Goal: Information Seeking & Learning: Learn about a topic

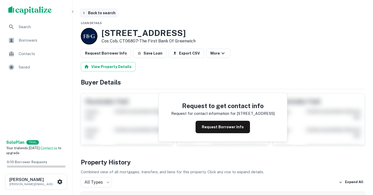
click at [87, 11] on button "Back to search" at bounding box center [99, 12] width 38 height 9
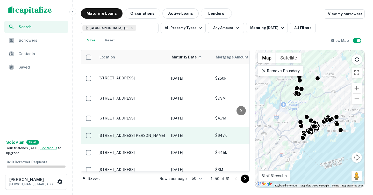
scroll to position [12, 0]
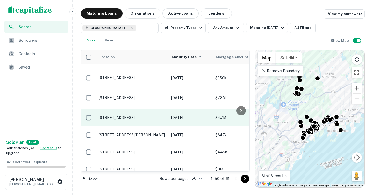
click at [146, 117] on td "[STREET_ADDRESS]" at bounding box center [132, 117] width 73 height 17
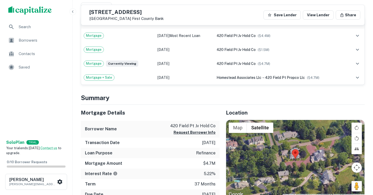
scroll to position [156, 0]
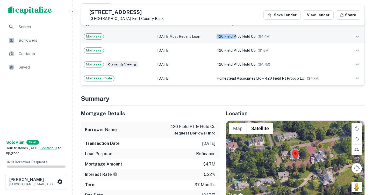
drag, startPoint x: 221, startPoint y: 37, endPoint x: 241, endPoint y: 37, distance: 19.7
click at [241, 37] on td "420 field pt jv hold co ($ 4.4M )" at bounding box center [280, 37] width 133 height 14
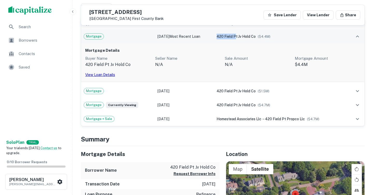
copy span "420 field p"
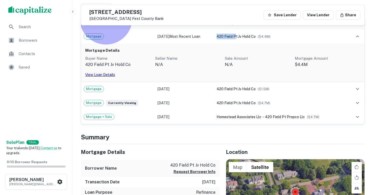
click at [110, 73] on link "View Loan Details" at bounding box center [100, 75] width 30 height 4
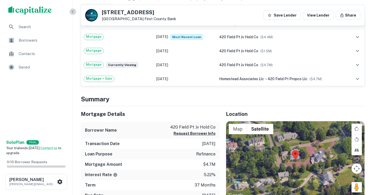
click at [73, 13] on icon "button" at bounding box center [73, 12] width 4 height 4
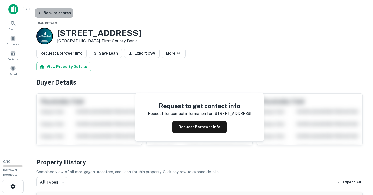
click at [61, 14] on button "Back to search" at bounding box center [54, 12] width 38 height 9
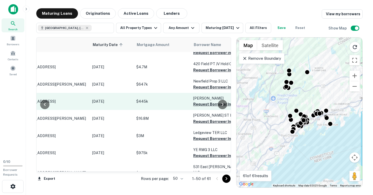
scroll to position [51, 35]
click at [164, 116] on p "$16.8M" at bounding box center [161, 119] width 52 height 6
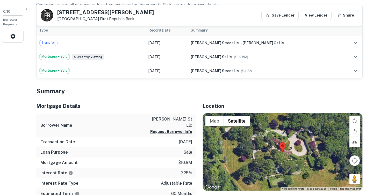
scroll to position [150, 0]
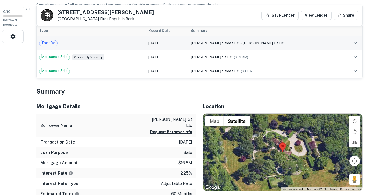
click at [188, 45] on td "[DATE]" at bounding box center [167, 43] width 42 height 14
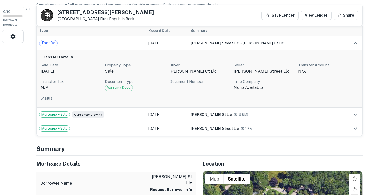
scroll to position [0, 0]
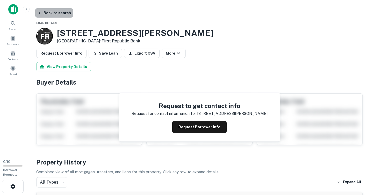
click at [57, 13] on button "Back to search" at bounding box center [54, 12] width 38 height 9
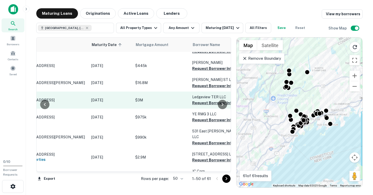
scroll to position [86, 0]
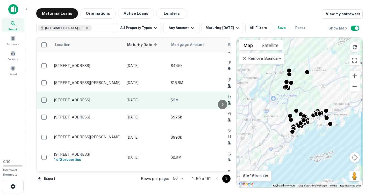
click at [97, 98] on p "[STREET_ADDRESS]" at bounding box center [87, 100] width 67 height 5
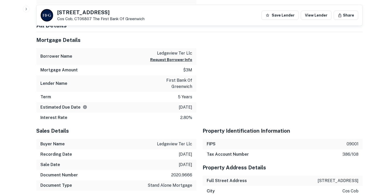
scroll to position [322, 0]
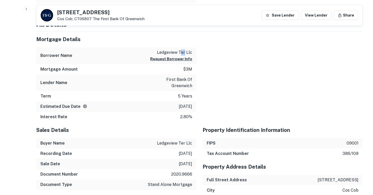
drag, startPoint x: 185, startPoint y: 53, endPoint x: 181, endPoint y: 53, distance: 3.6
click at [181, 53] on p "ledgeview ter llc" at bounding box center [171, 52] width 42 height 6
click at [189, 55] on p "ledgeview ter llc" at bounding box center [171, 52] width 42 height 6
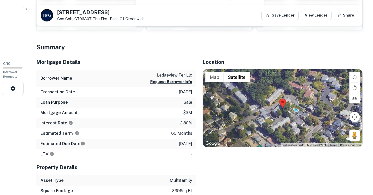
scroll to position [98, 0]
drag, startPoint x: 185, startPoint y: 75, endPoint x: 158, endPoint y: 76, distance: 27.2
click at [158, 76] on p "ledgeview ter llc" at bounding box center [171, 75] width 42 height 6
copy p "ledgeview ter"
click at [183, 83] on button "Request Borrower Info" at bounding box center [171, 81] width 42 height 6
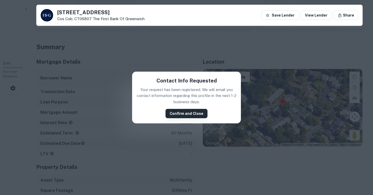
click at [178, 111] on button "Confirm and Close" at bounding box center [186, 113] width 42 height 9
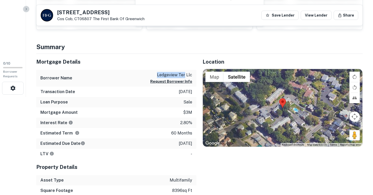
click at [28, 9] on button "button" at bounding box center [26, 9] width 7 height 7
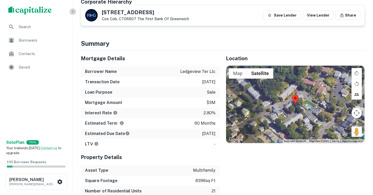
click at [73, 11] on icon "button" at bounding box center [72, 11] width 1 height 2
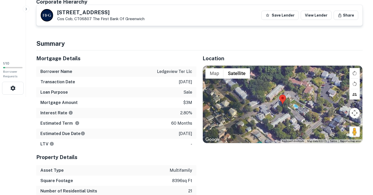
click at [26, 10] on icon "button" at bounding box center [26, 9] width 4 height 4
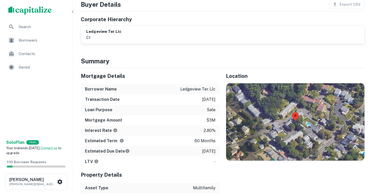
scroll to position [0, 0]
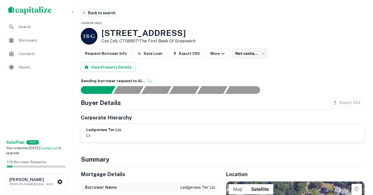
click at [91, 11] on button "Back to search" at bounding box center [99, 12] width 38 height 9
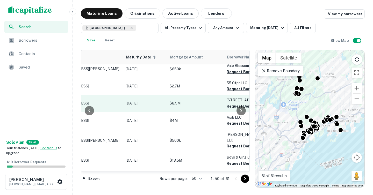
scroll to position [344, 0]
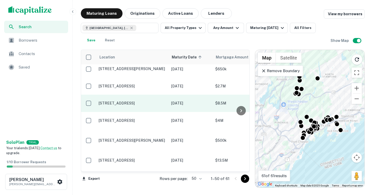
click at [136, 101] on p "[STREET_ADDRESS]" at bounding box center [132, 103] width 67 height 5
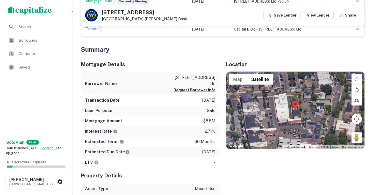
scroll to position [193, 0]
